Goal: Find specific page/section: Find specific page/section

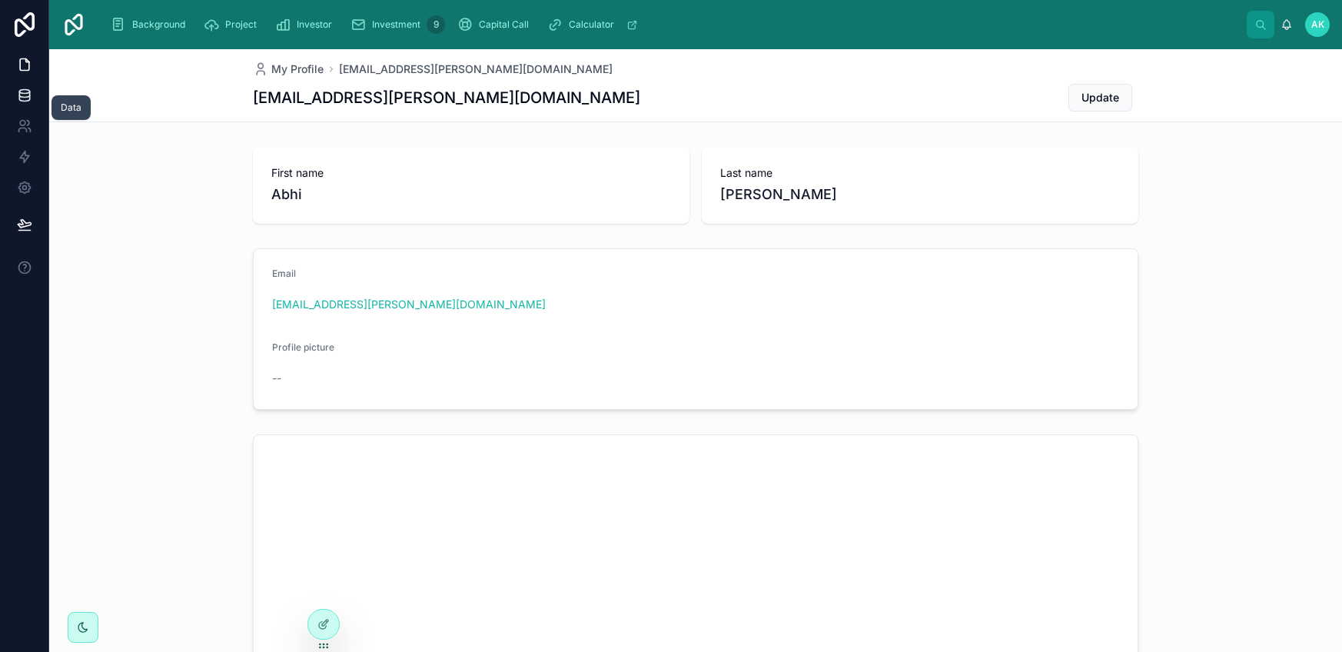
click at [40, 96] on link at bounding box center [24, 95] width 48 height 31
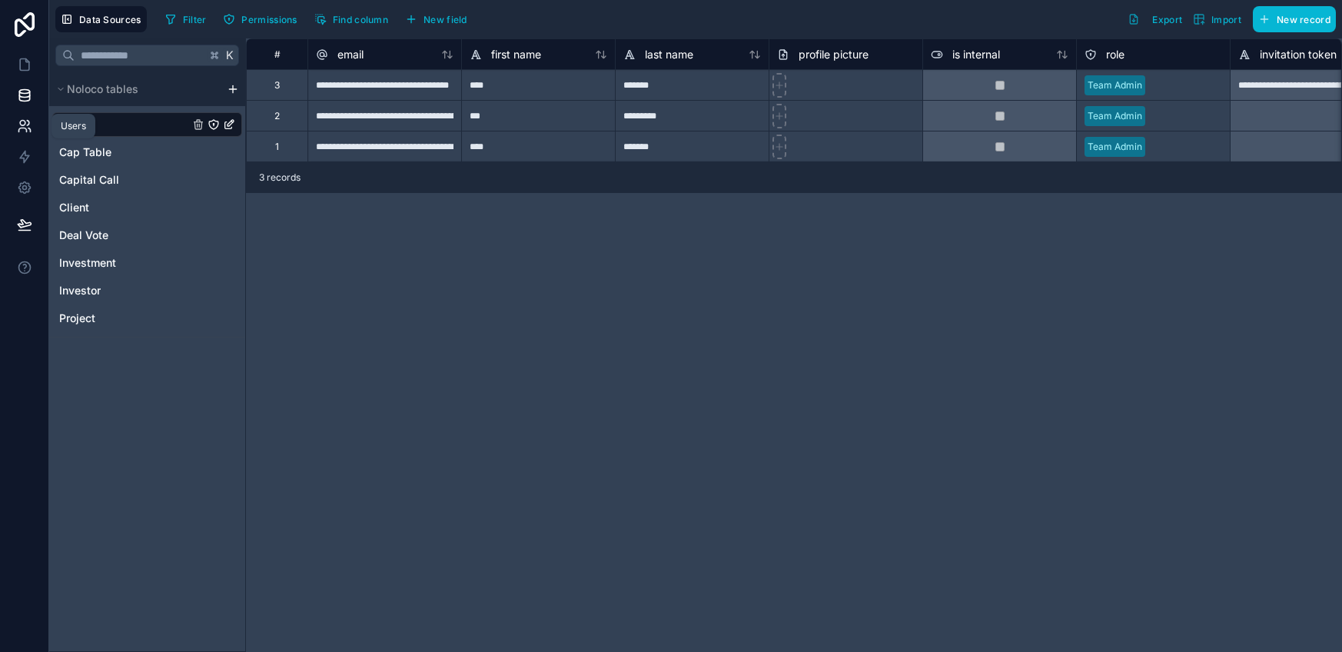
click at [18, 121] on icon at bounding box center [24, 125] width 15 height 15
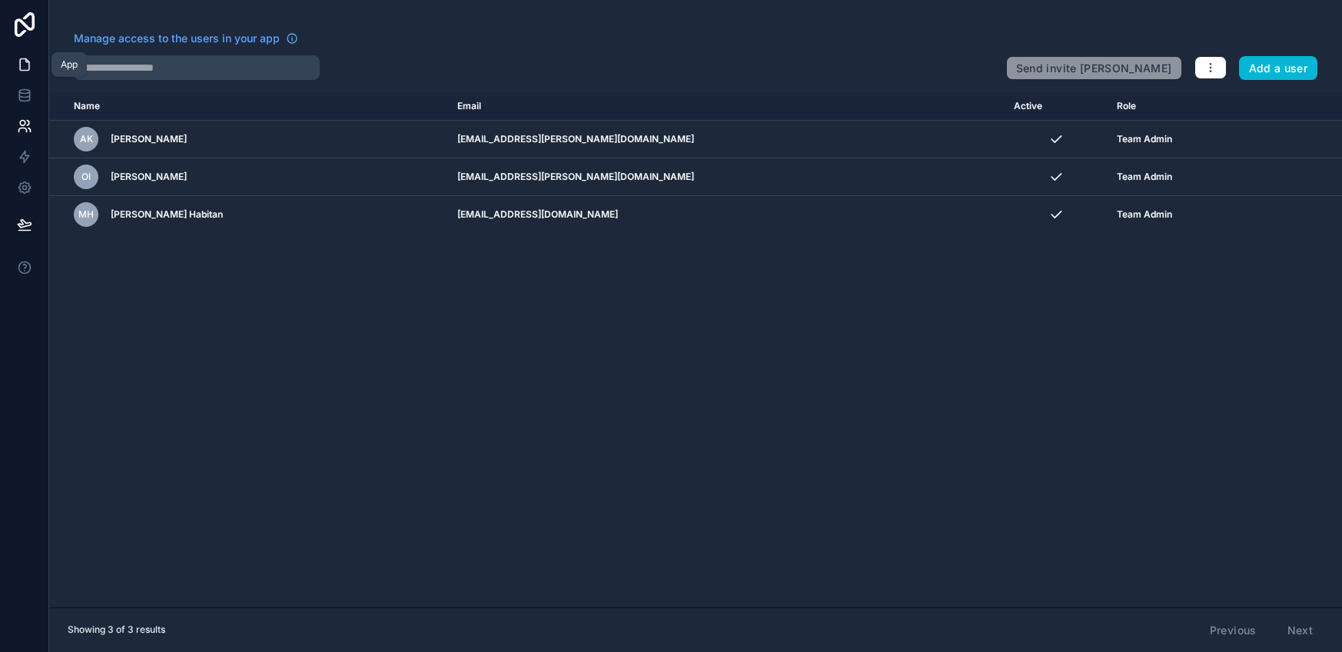
click at [25, 63] on icon at bounding box center [24, 64] width 15 height 15
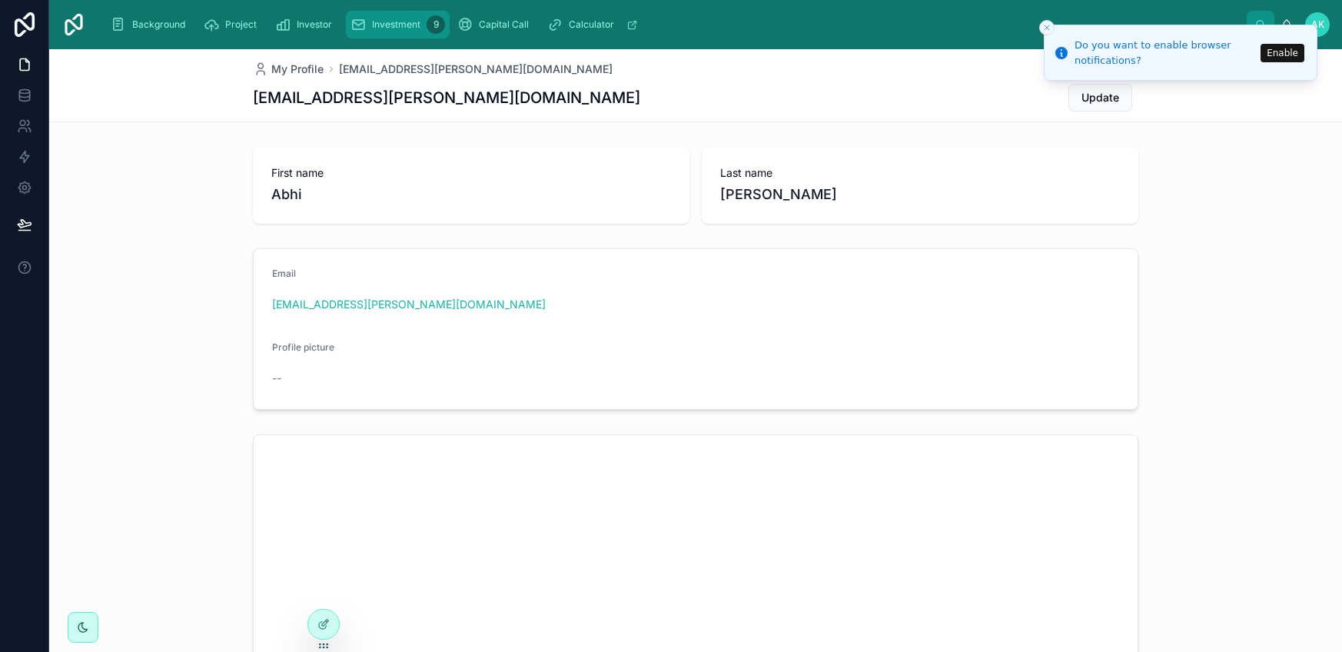
click at [367, 32] on div "Investment 9" at bounding box center [397, 24] width 95 height 25
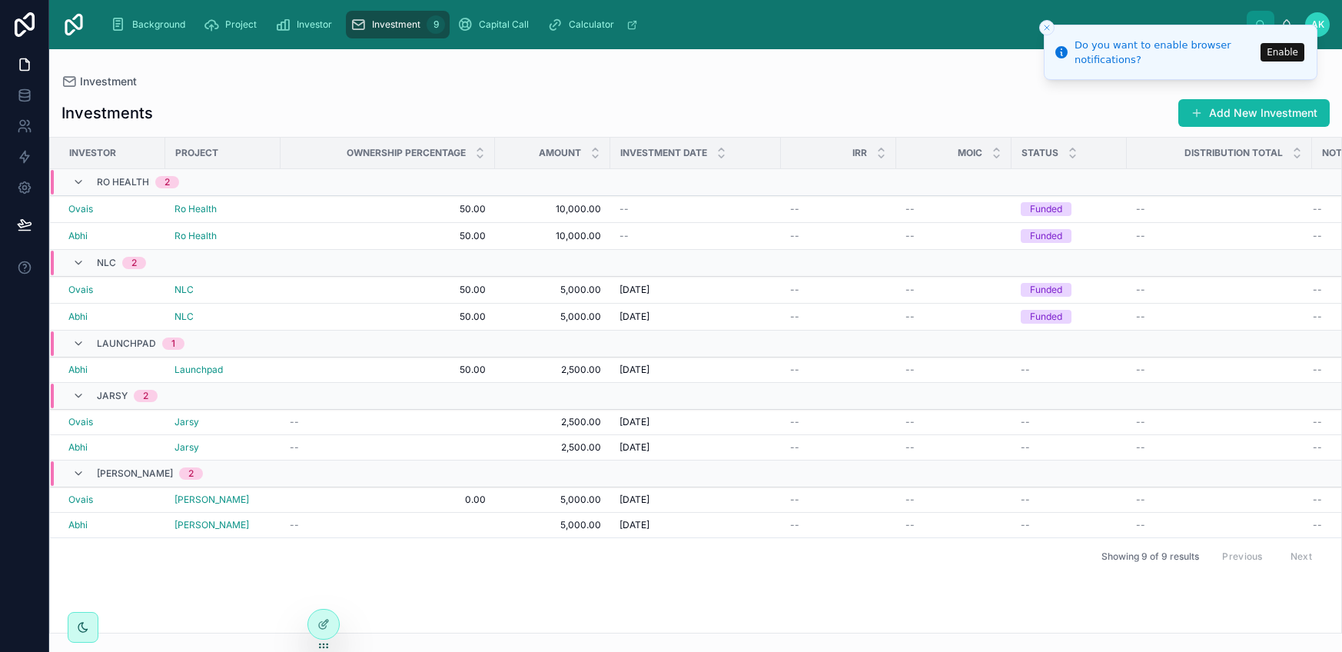
click at [1044, 30] on icon "Close toast" at bounding box center [1046, 27] width 9 height 9
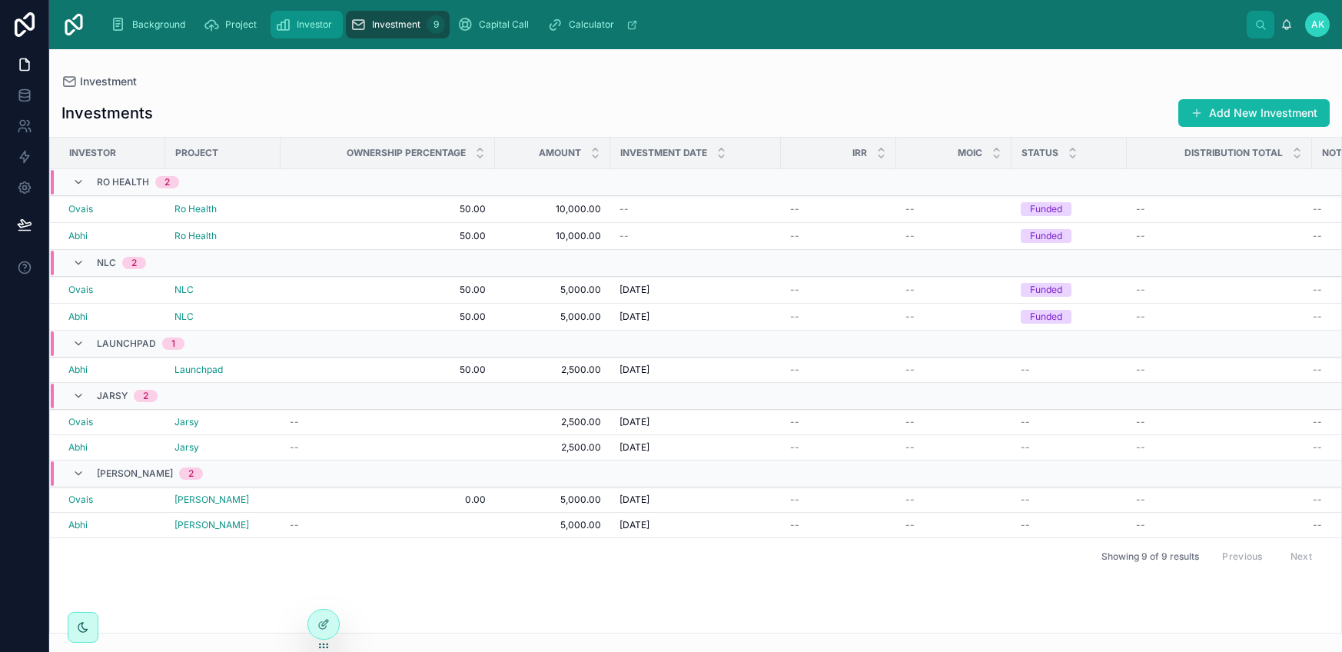
click at [332, 22] on div "Investor" at bounding box center [306, 24] width 63 height 25
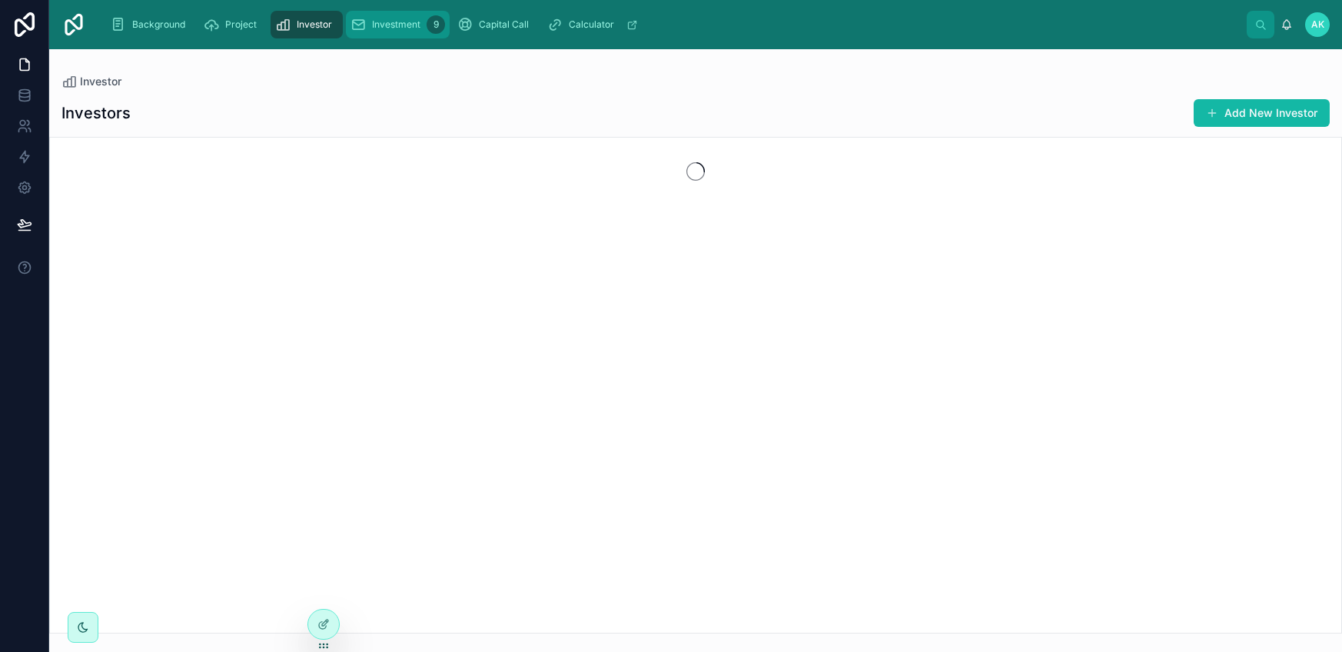
click at [374, 25] on span "Investment" at bounding box center [396, 24] width 48 height 12
